Goal: Information Seeking & Learning: Learn about a topic

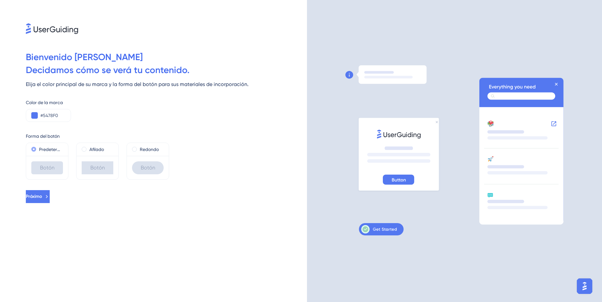
click at [45, 147] on label "Predeterminado" at bounding box center [51, 149] width 24 height 8
click at [51, 194] on button "Próximo" at bounding box center [38, 196] width 25 height 13
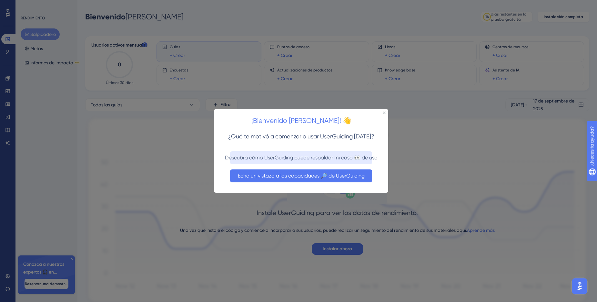
click at [243, 180] on button "Echa un vistazo a las capacidades 🔎 de UserGuiding" at bounding box center [301, 175] width 142 height 13
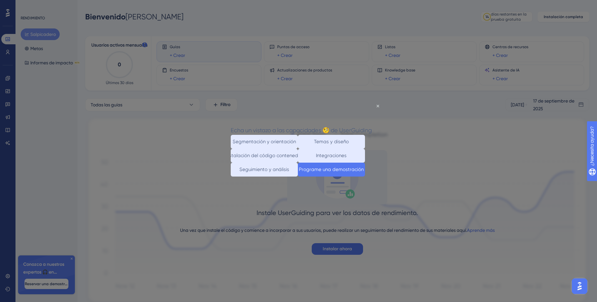
click at [320, 176] on button "Programe una demostración" at bounding box center [331, 169] width 67 height 14
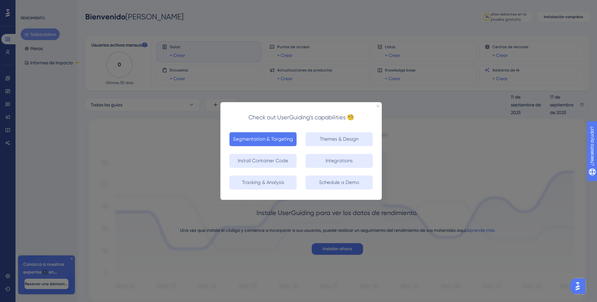
click at [279, 141] on button "Segmentation & Targeting" at bounding box center [262, 139] width 67 height 14
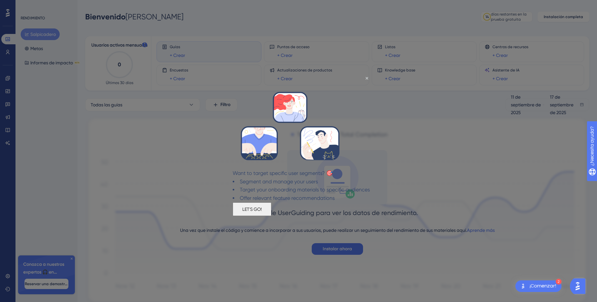
click at [271, 215] on button "LET'S GO!" at bounding box center [251, 209] width 39 height 14
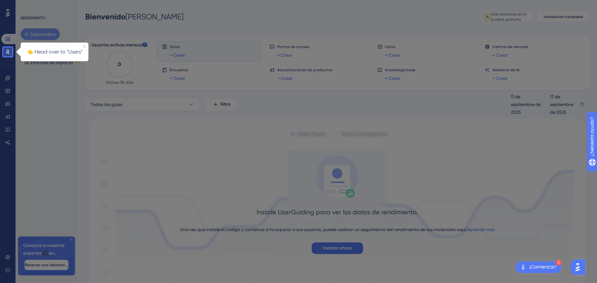
click at [340, 22] on div at bounding box center [307, 163] width 590 height 326
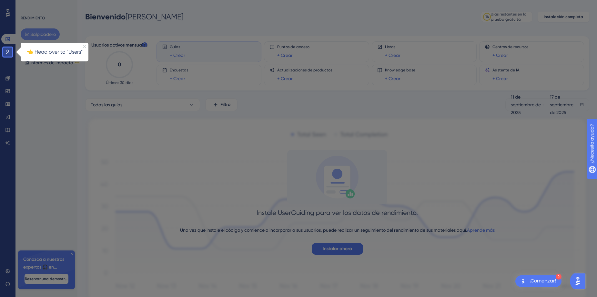
click at [460, 155] on div at bounding box center [307, 163] width 590 height 326
click at [84, 46] on icon "Close Preview" at bounding box center [84, 46] width 3 height 3
